Goal: Find specific page/section: Find specific page/section

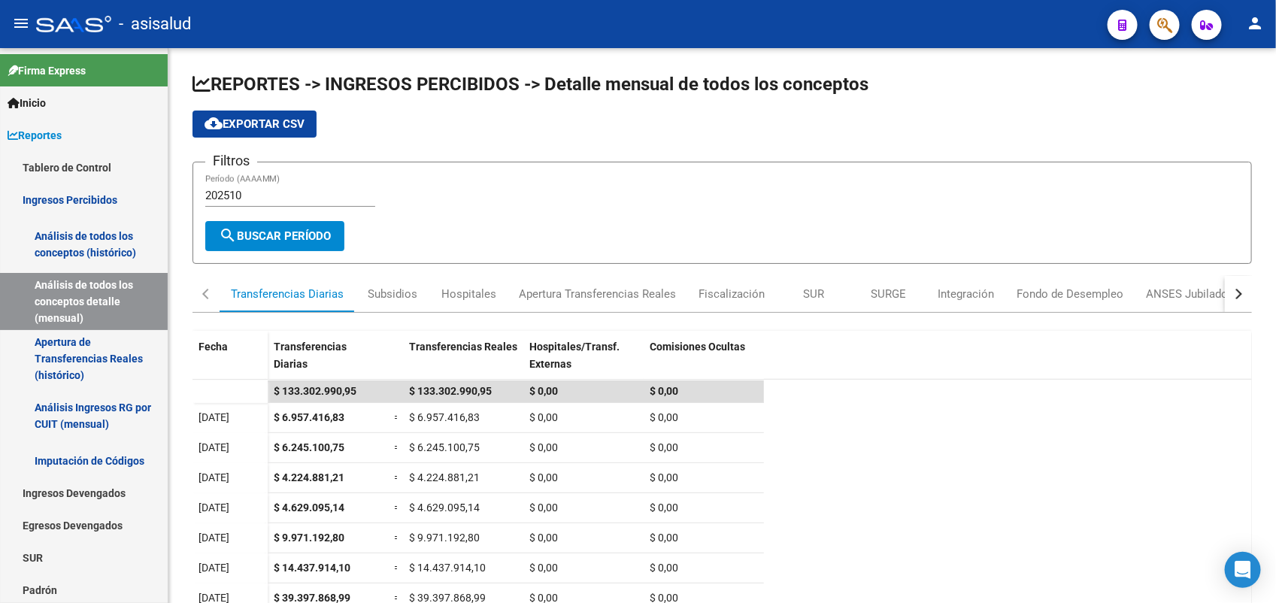
click at [1169, 30] on icon "button" at bounding box center [1164, 25] width 15 height 17
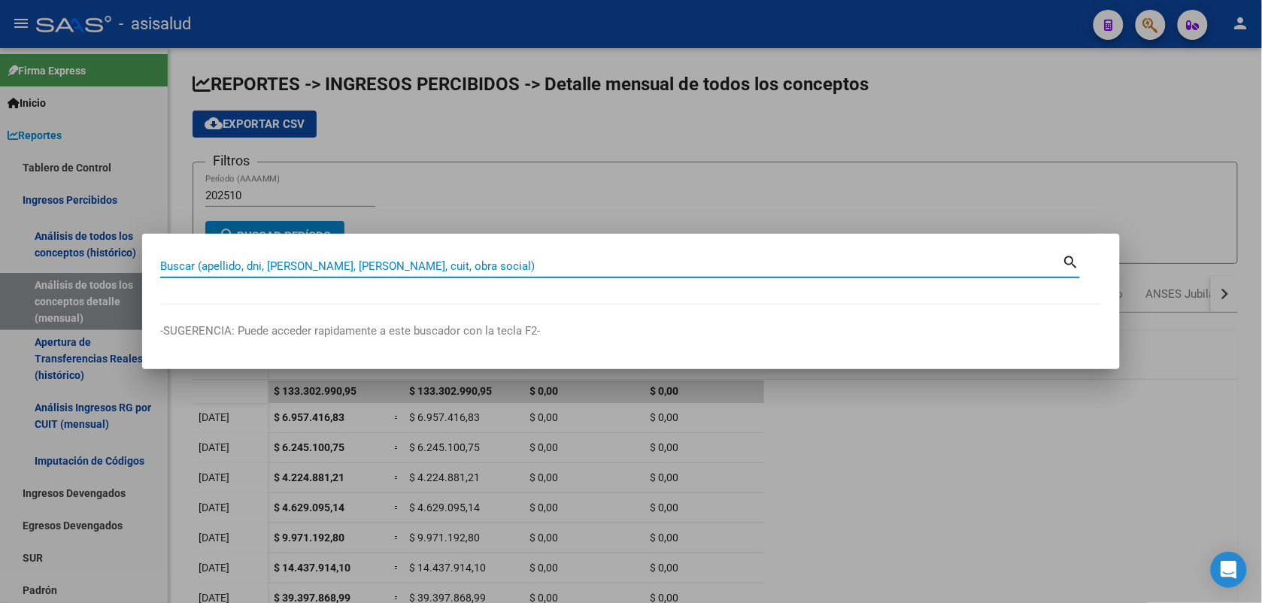
paste input "12.965.948"
type input "12965948"
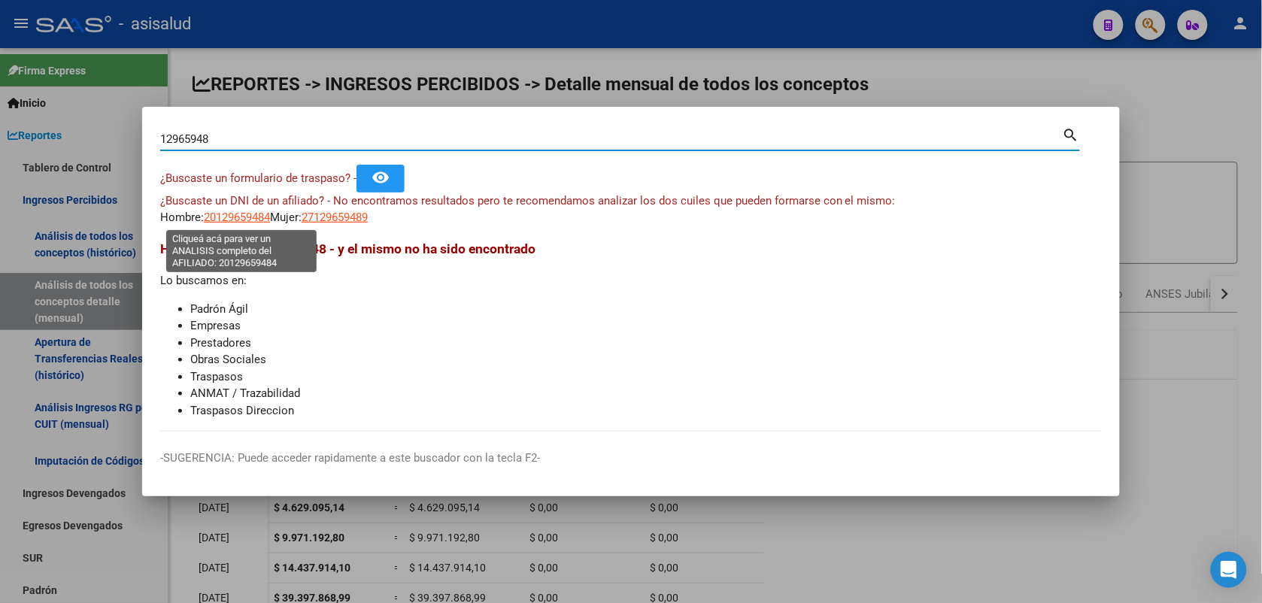
click at [241, 219] on span "20129659484" at bounding box center [237, 218] width 66 height 14
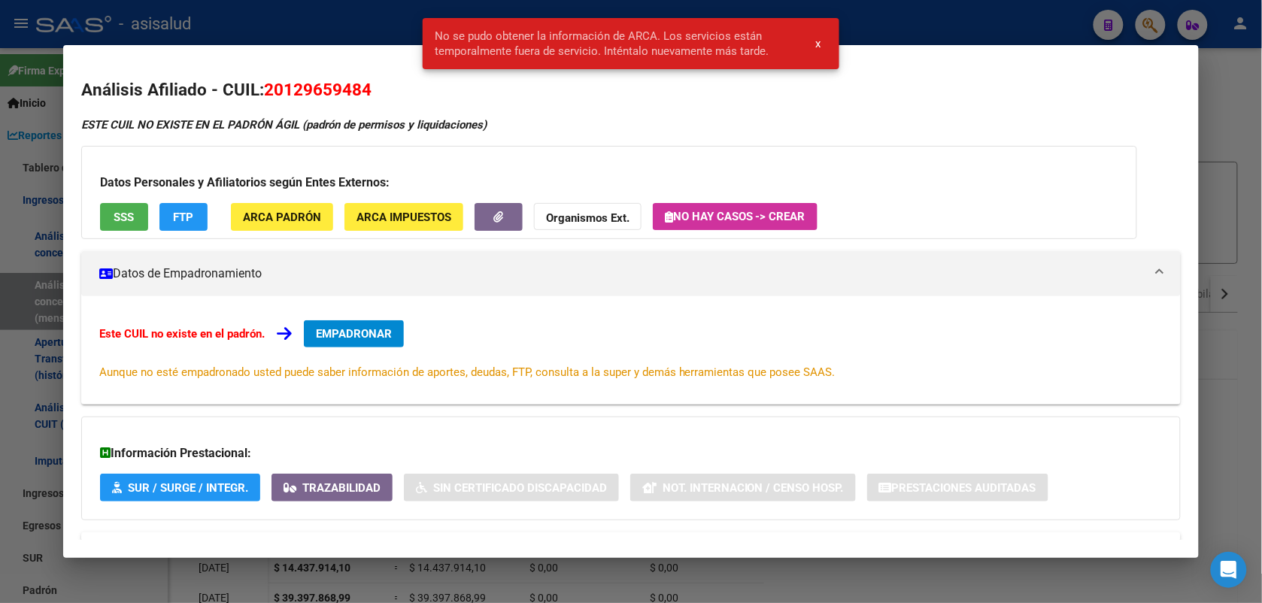
drag, startPoint x: 825, startPoint y: 40, endPoint x: 823, endPoint y: 47, distance: 7.7
click at [823, 40] on button "x" at bounding box center [818, 43] width 29 height 27
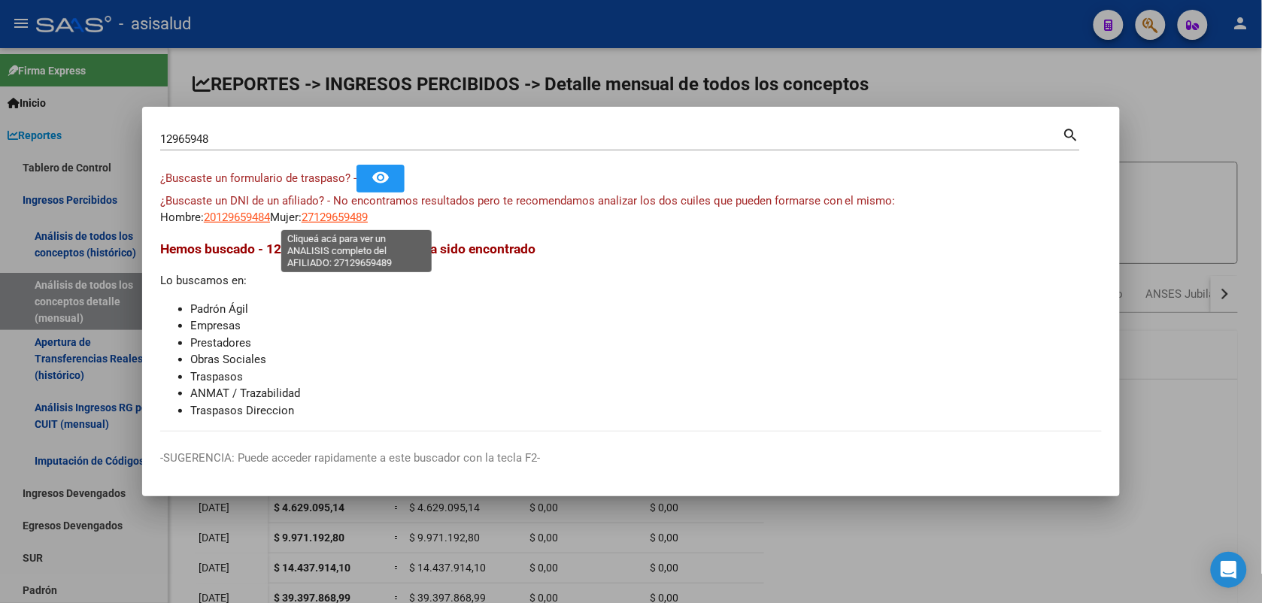
click at [368, 214] on span "27129659489" at bounding box center [334, 218] width 66 height 14
type textarea "27129659489"
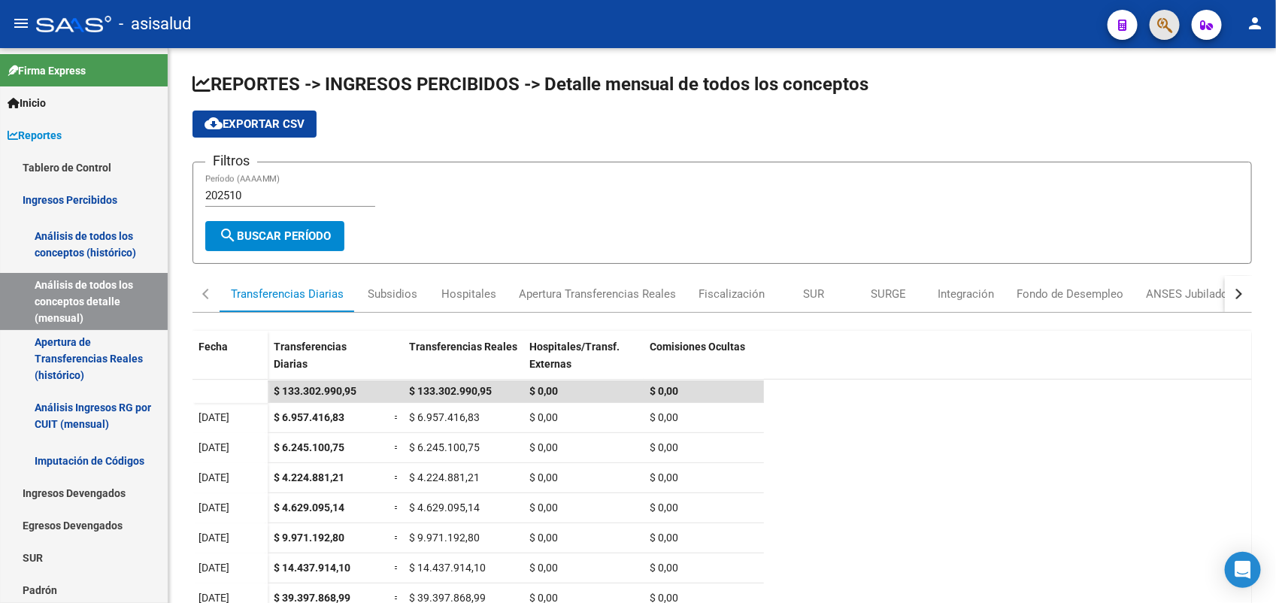
click at [1155, 31] on button "button" at bounding box center [1165, 25] width 30 height 30
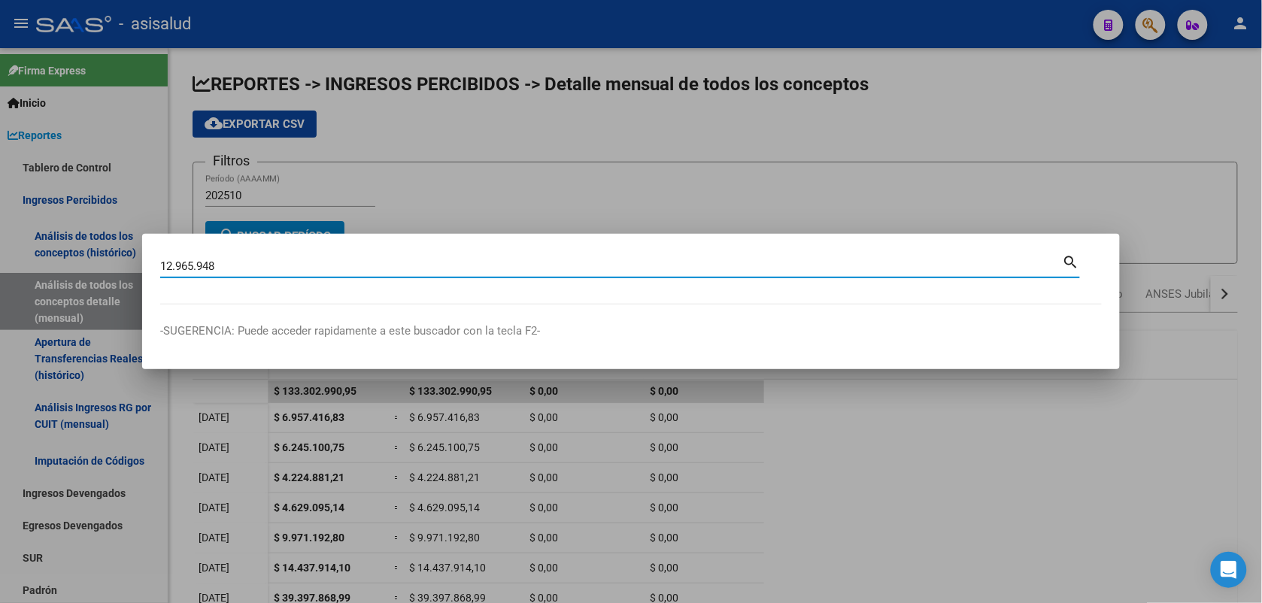
type input "12.965.948"
